Goal: Navigation & Orientation: Find specific page/section

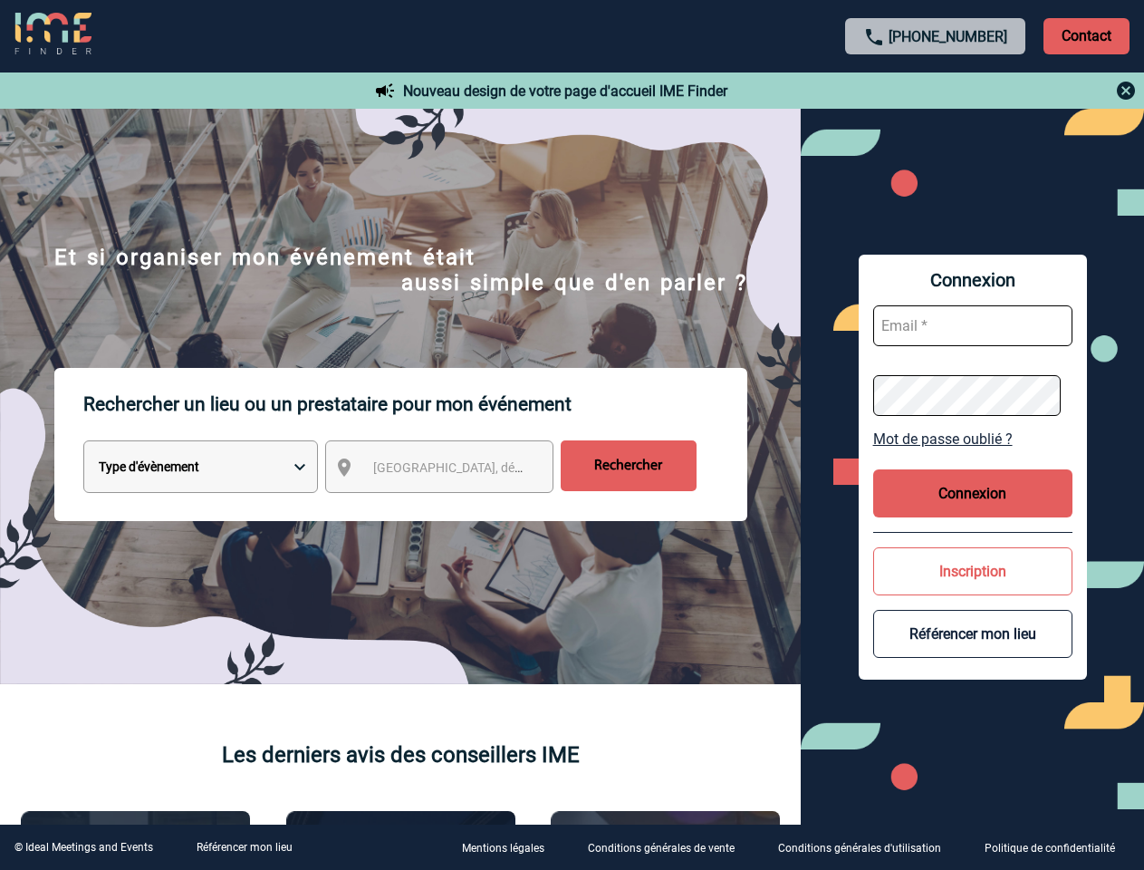
click at [572, 435] on p "Rechercher un lieu ou un prestataire pour mon événement" at bounding box center [415, 404] width 664 height 72
click at [1086, 35] on p "Contact" at bounding box center [1087, 36] width 86 height 36
click at [936, 91] on div at bounding box center [936, 91] width 403 height 22
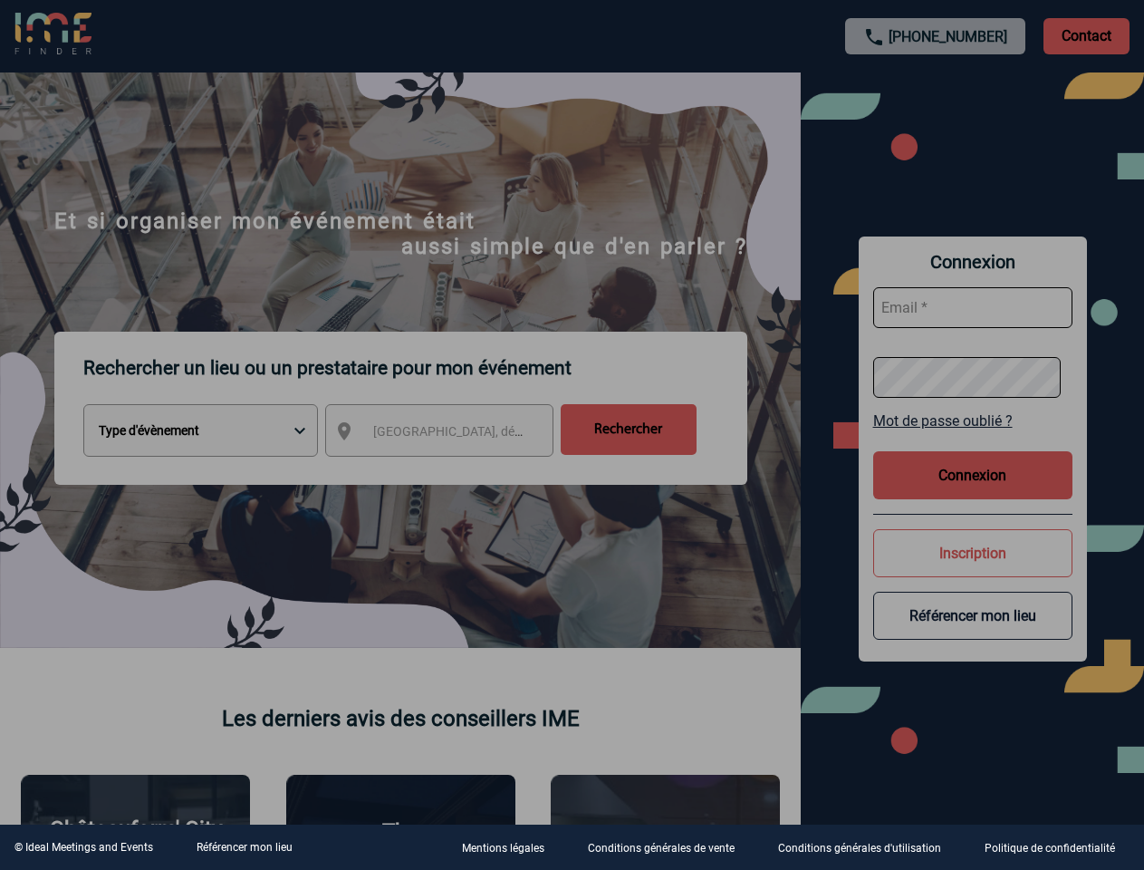
click at [456, 470] on div at bounding box center [572, 435] width 1144 height 870
click at [973, 439] on div at bounding box center [572, 435] width 1144 height 870
click at [973, 493] on div at bounding box center [572, 435] width 1144 height 870
click at [973, 571] on div at bounding box center [572, 435] width 1144 height 870
click at [973, 633] on div at bounding box center [572, 435] width 1144 height 870
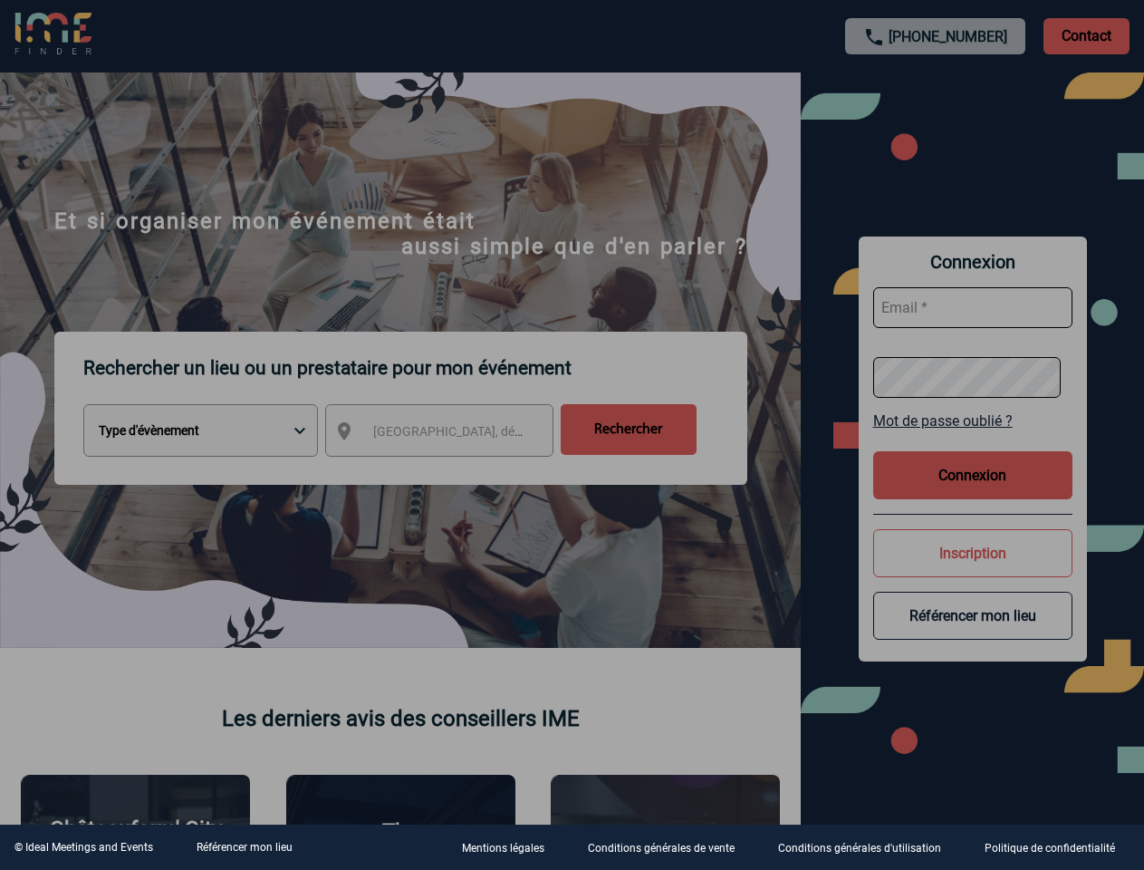
click at [244, 847] on link "Référencer mon lieu" at bounding box center [245, 847] width 96 height 13
